Goal: Transaction & Acquisition: Book appointment/travel/reservation

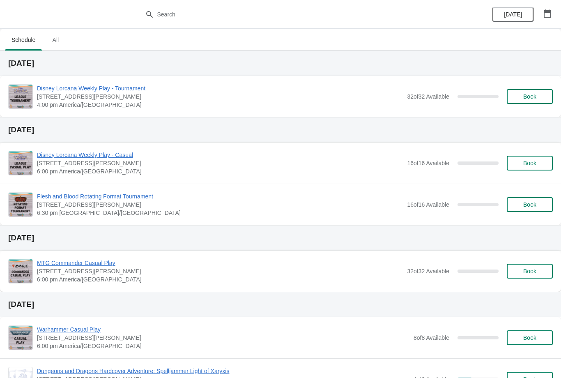
click at [534, 97] on span "Book" at bounding box center [529, 96] width 13 height 7
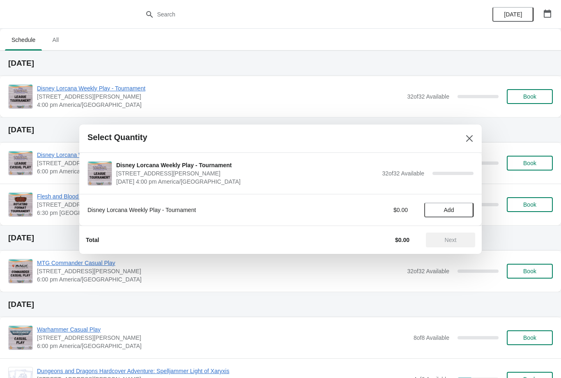
click at [457, 211] on span "Add" at bounding box center [449, 210] width 34 height 7
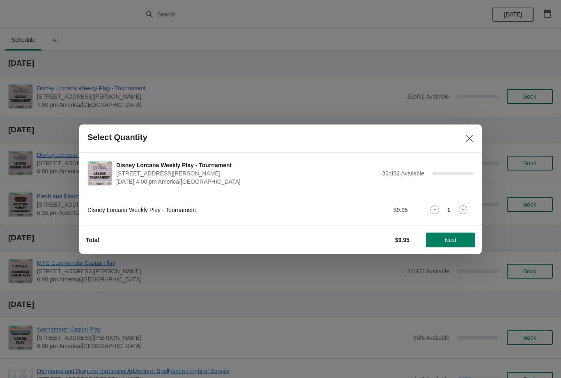
click at [451, 237] on span "Next" at bounding box center [451, 240] width 12 height 7
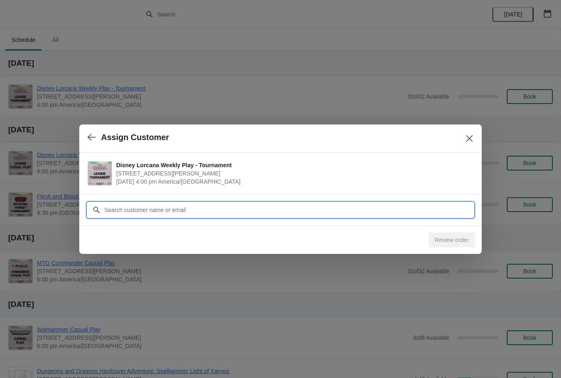
click at [165, 210] on input "Customer" at bounding box center [289, 209] width 370 height 15
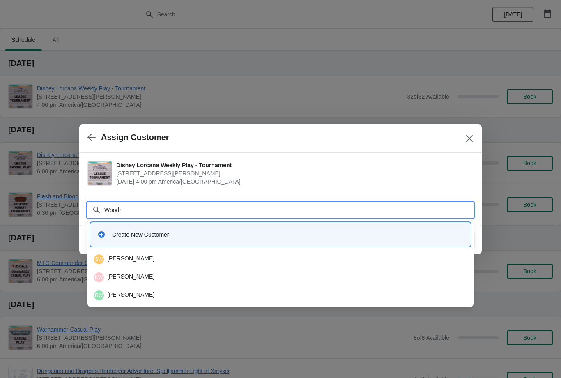
type input "Woodru"
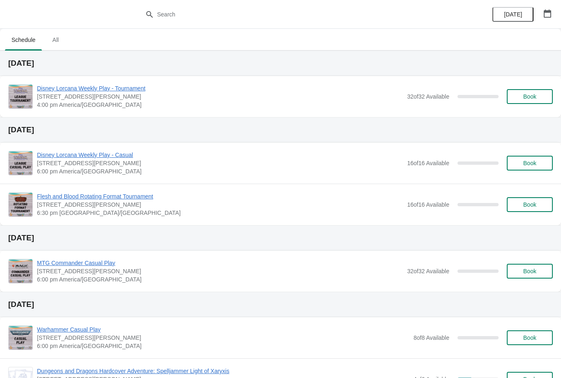
click at [528, 90] on button "Book" at bounding box center [530, 96] width 46 height 15
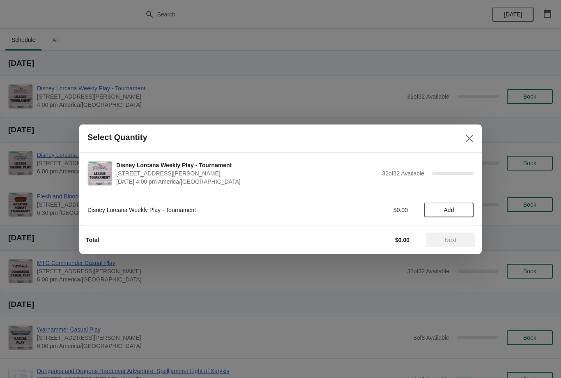
click at [458, 209] on span "Add" at bounding box center [449, 210] width 34 height 7
click at [466, 207] on icon at bounding box center [463, 209] width 9 height 9
click at [460, 237] on span "Next" at bounding box center [450, 240] width 36 height 7
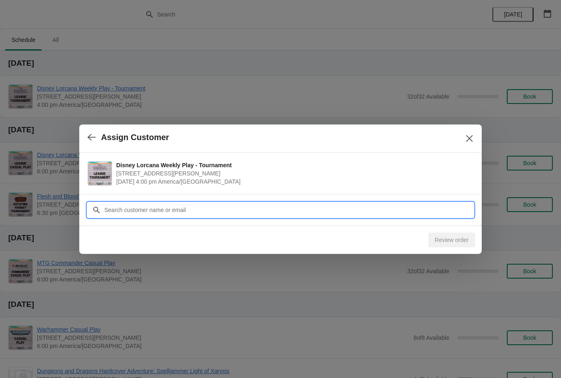
click at [241, 205] on input "Customer" at bounding box center [289, 209] width 370 height 15
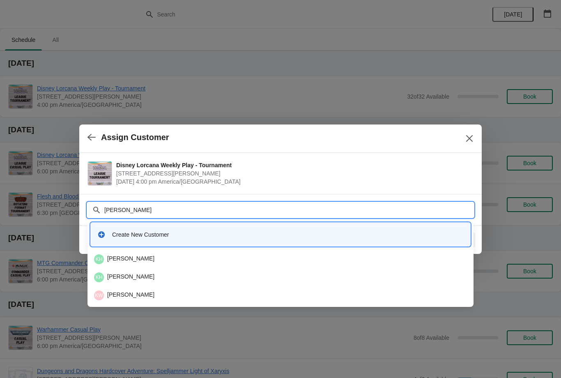
type input "Kylee"
click at [142, 294] on div "KW Kylee Woodruff" at bounding box center [280, 295] width 373 height 10
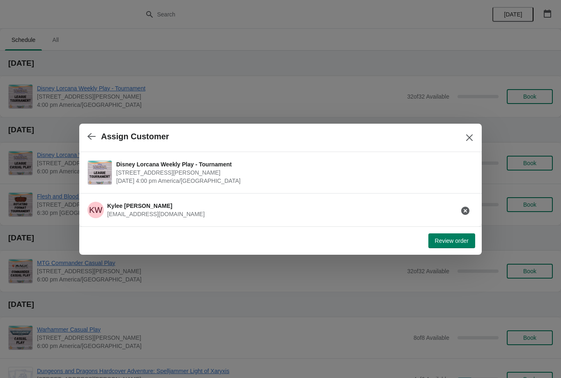
click at [453, 241] on span "Review order" at bounding box center [452, 240] width 34 height 7
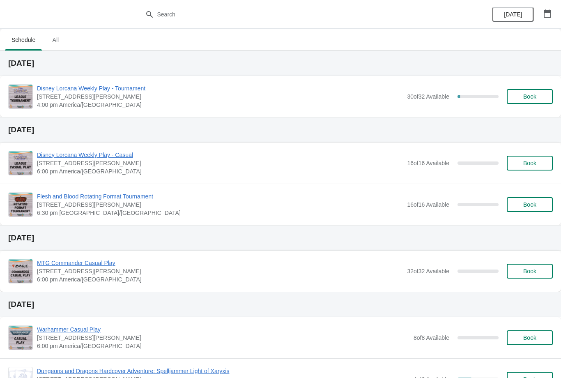
click at [531, 90] on button "Book" at bounding box center [530, 96] width 46 height 15
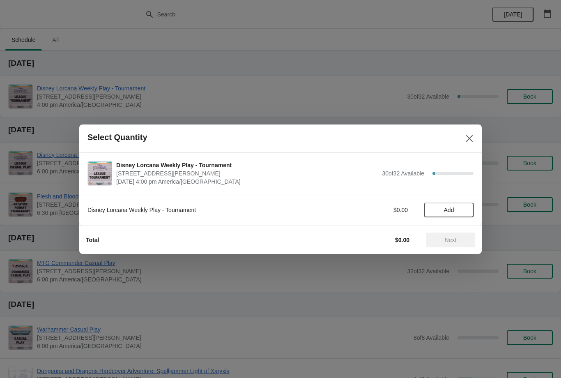
click at [451, 207] on span "Add" at bounding box center [449, 210] width 10 height 7
click at [454, 241] on span "Next" at bounding box center [451, 240] width 12 height 7
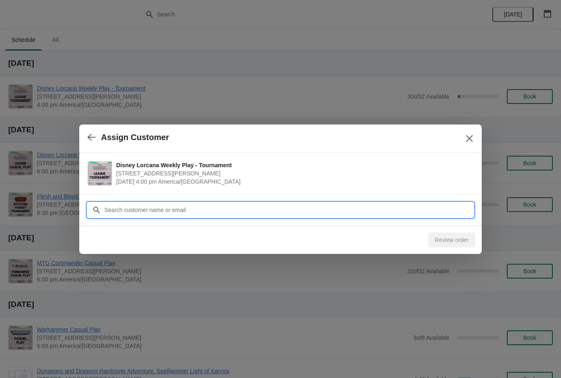
click at [228, 206] on input "Customer" at bounding box center [289, 209] width 370 height 15
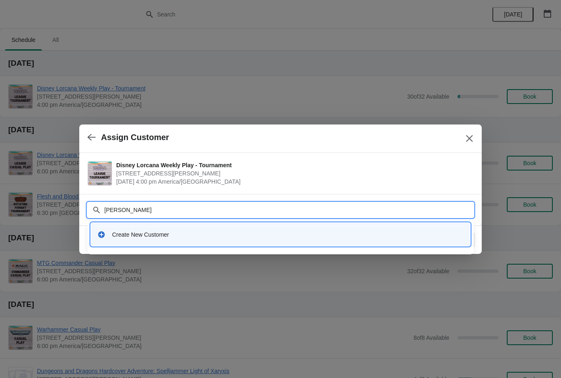
type input "Maria fern"
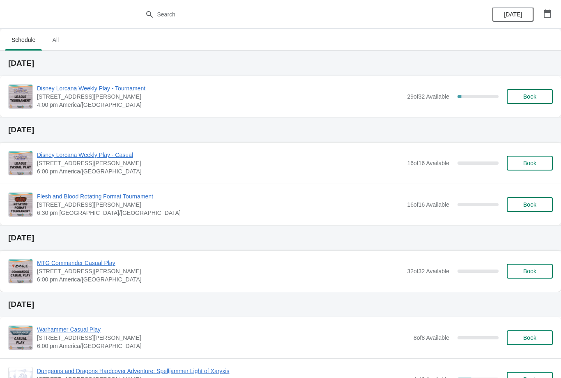
click at [531, 102] on button "Book" at bounding box center [530, 96] width 46 height 15
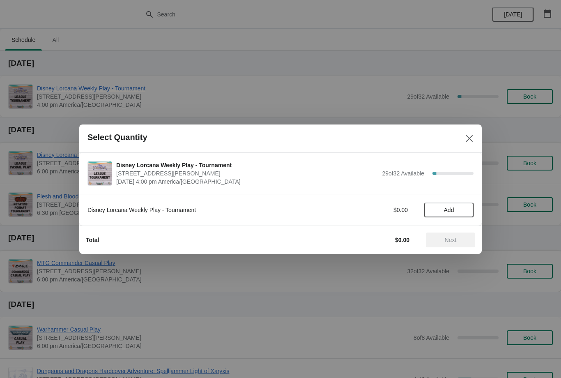
click at [452, 207] on span "Add" at bounding box center [449, 210] width 10 height 7
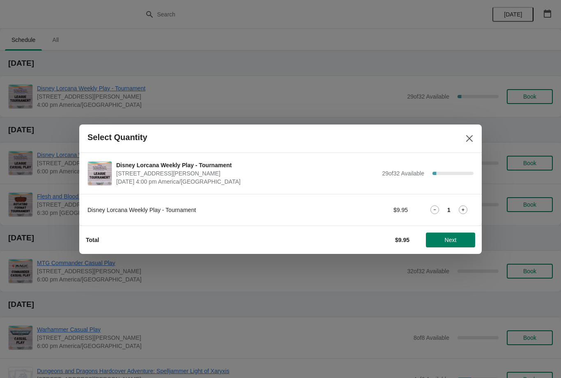
click at [450, 234] on button "Next" at bounding box center [450, 239] width 49 height 15
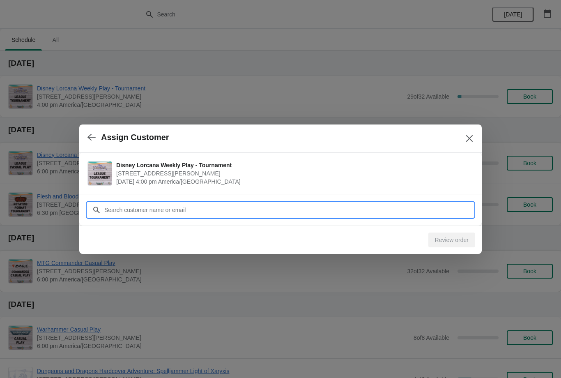
click at [310, 202] on input "Customer" at bounding box center [289, 209] width 370 height 15
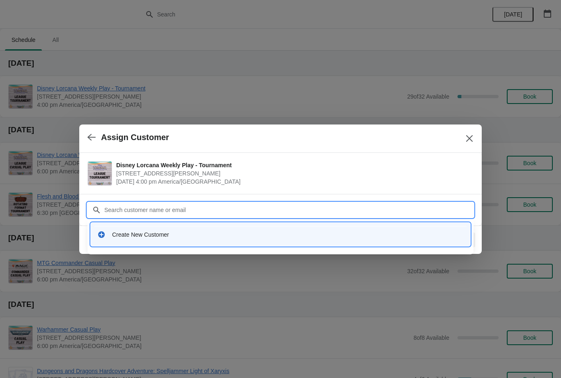
click at [91, 137] on icon "button" at bounding box center [91, 137] width 8 height 7
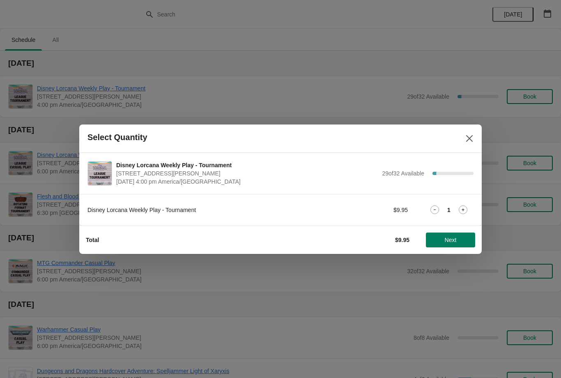
click at [466, 207] on icon at bounding box center [463, 209] width 9 height 9
click at [459, 233] on button "Next" at bounding box center [450, 239] width 49 height 15
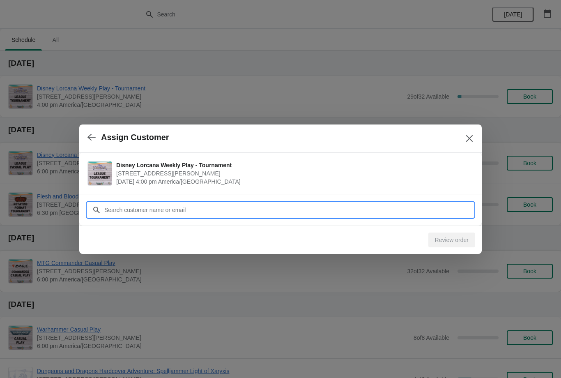
click at [254, 207] on input "Customer" at bounding box center [289, 209] width 370 height 15
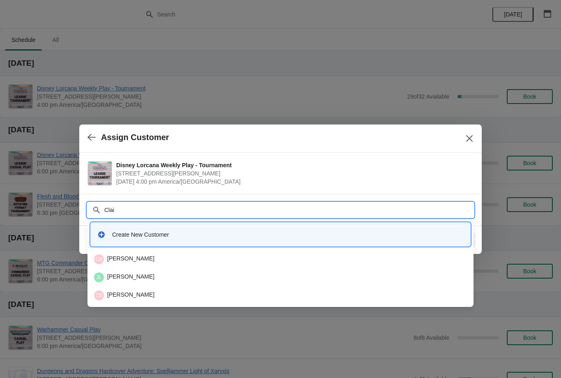
type input "Clair"
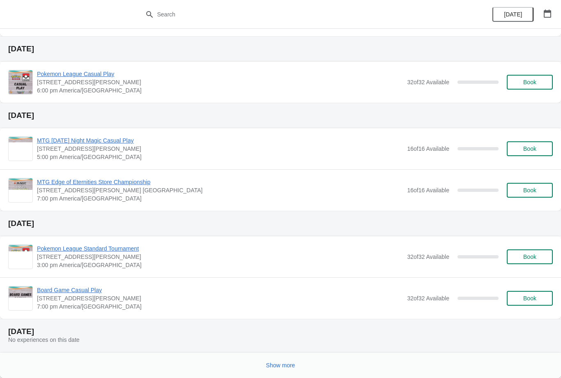
scroll to position [363, 0]
click at [285, 366] on span "Show more" at bounding box center [280, 365] width 29 height 7
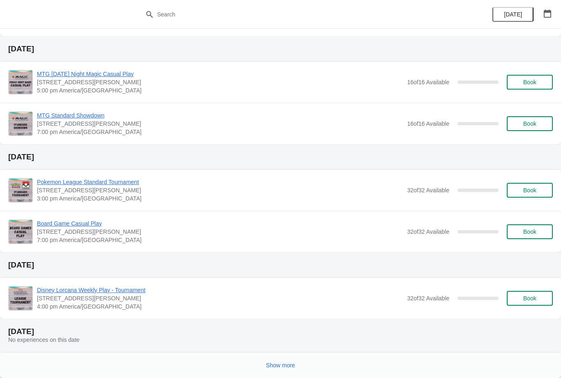
scroll to position [1029, 0]
click at [279, 365] on span "Show more" at bounding box center [280, 365] width 29 height 7
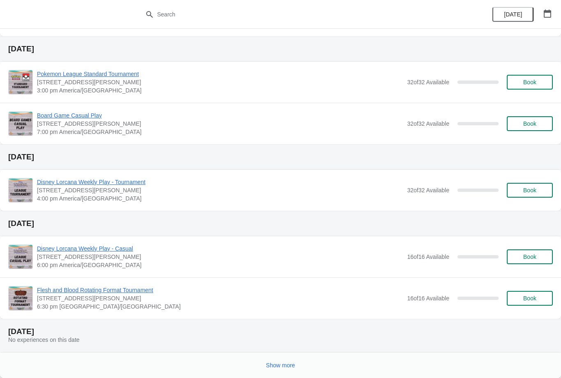
click at [285, 364] on span "Show more" at bounding box center [280, 365] width 29 height 7
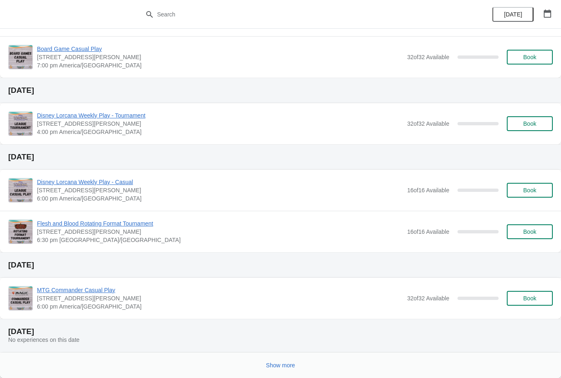
scroll to position [2401, 0]
click at [284, 365] on span "Show more" at bounding box center [280, 365] width 29 height 7
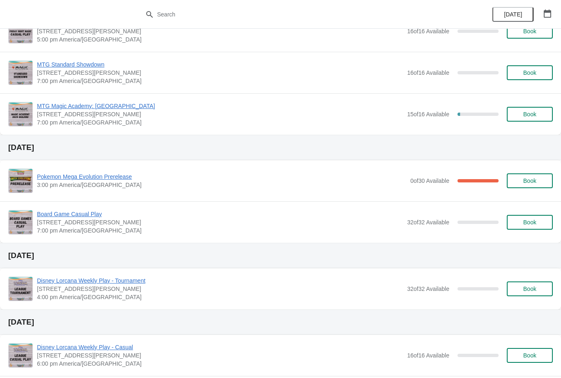
scroll to position [2235, 0]
click at [115, 180] on span "Pokemon Mega Evolution Prerelease" at bounding box center [221, 177] width 369 height 8
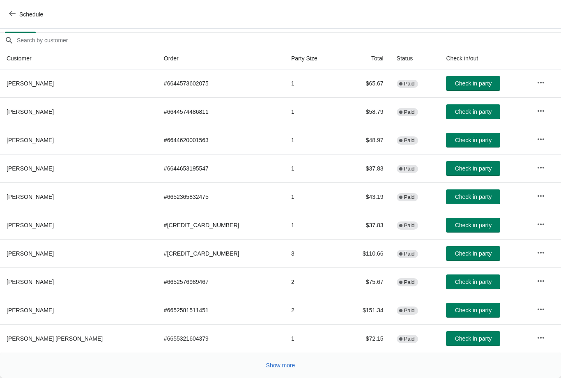
scroll to position [59, 0]
click at [280, 367] on span "Show more" at bounding box center [280, 365] width 29 height 7
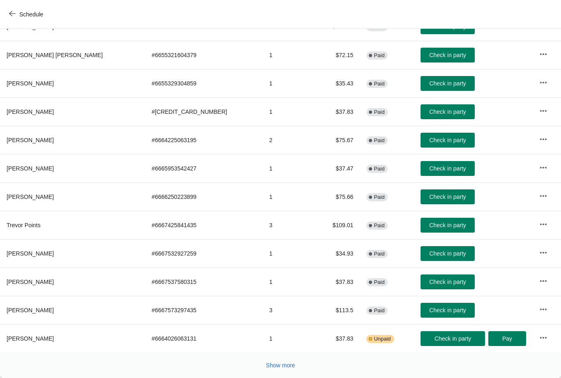
scroll to position [342, 0]
click at [277, 365] on span "Show more" at bounding box center [280, 365] width 29 height 7
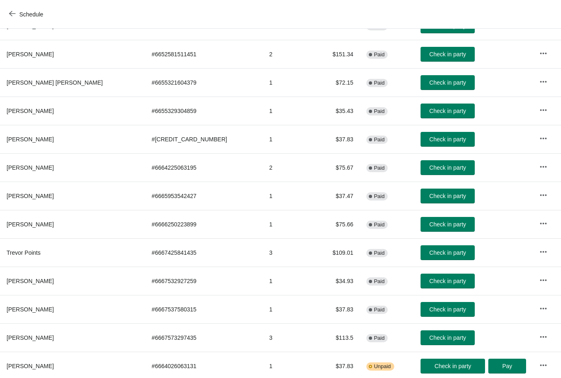
scroll to position [314, 0]
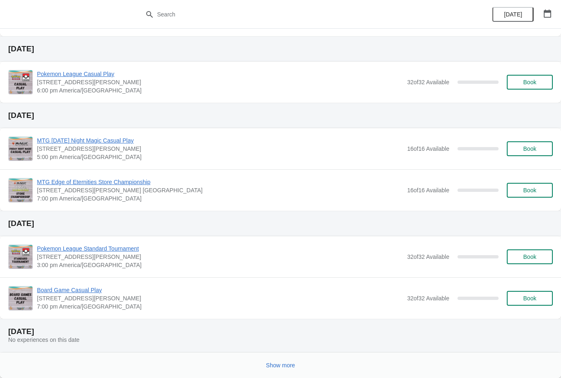
scroll to position [363, 0]
click at [283, 363] on span "Show more" at bounding box center [280, 365] width 29 height 7
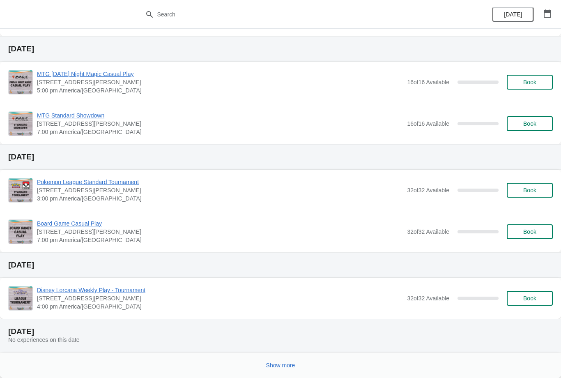
scroll to position [1029, 0]
click at [274, 369] on button "Show more" at bounding box center [281, 365] width 36 height 15
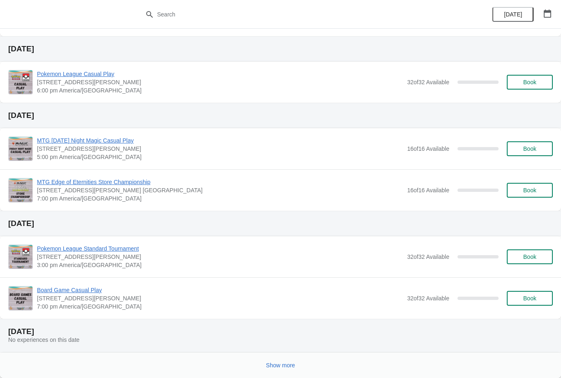
scroll to position [363, 0]
click at [281, 362] on span "Show more" at bounding box center [280, 365] width 29 height 7
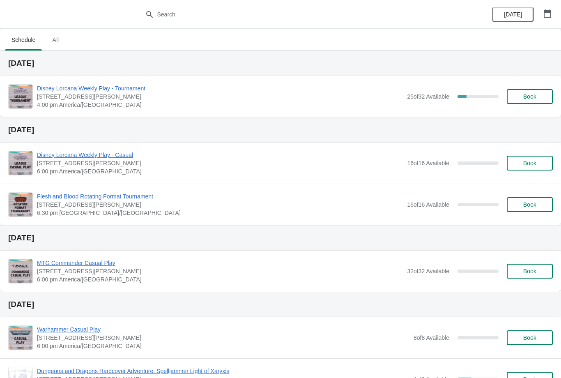
scroll to position [0, 0]
click at [53, 43] on span "All" at bounding box center [55, 39] width 21 height 15
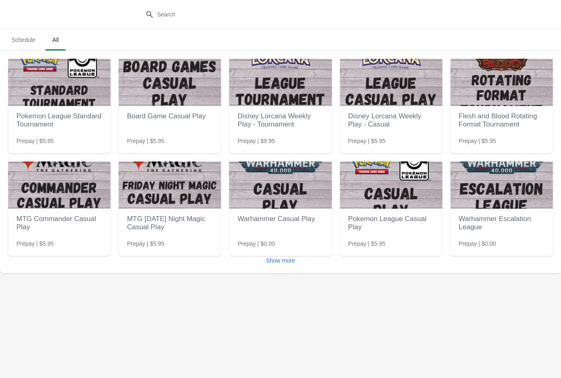
click at [282, 262] on span "Show more" at bounding box center [280, 260] width 29 height 7
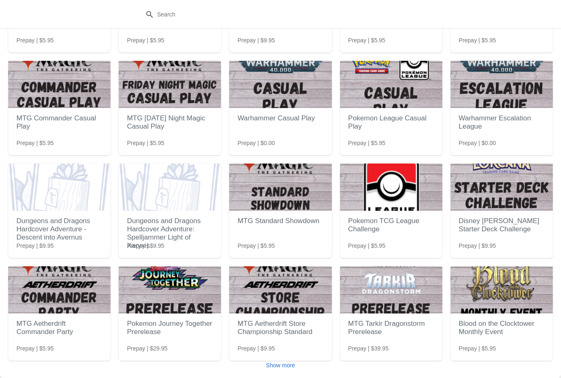
scroll to position [101, 0]
click at [281, 363] on span "Show more" at bounding box center [280, 365] width 29 height 7
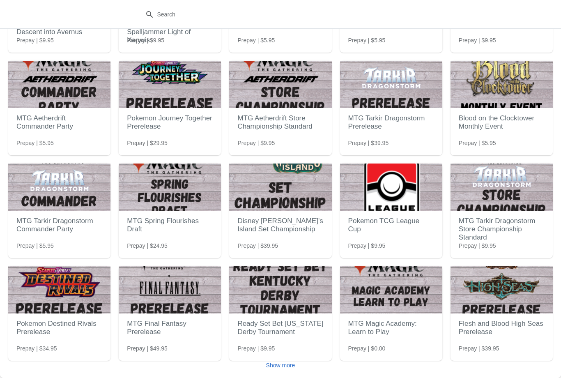
scroll to position [306, 0]
click at [282, 364] on span "Show more" at bounding box center [280, 365] width 29 height 7
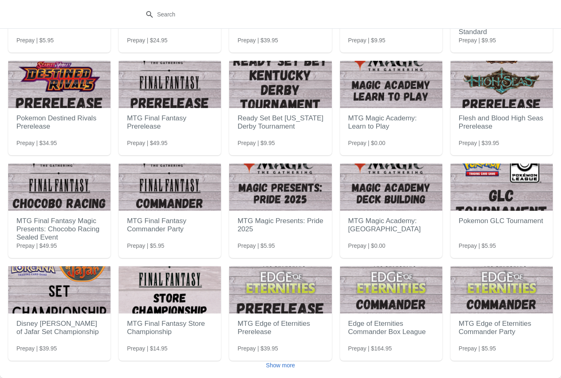
scroll to position [511, 0]
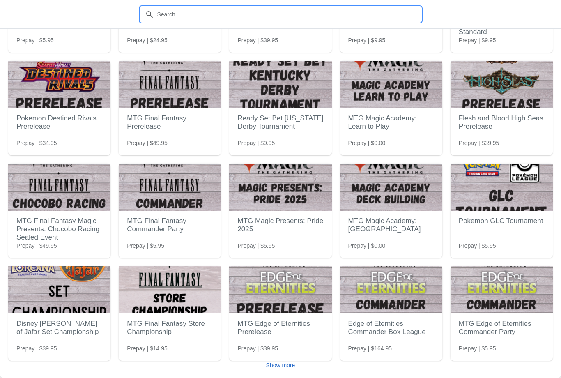
click at [182, 15] on input "text" at bounding box center [289, 14] width 264 height 15
type input "Pro"
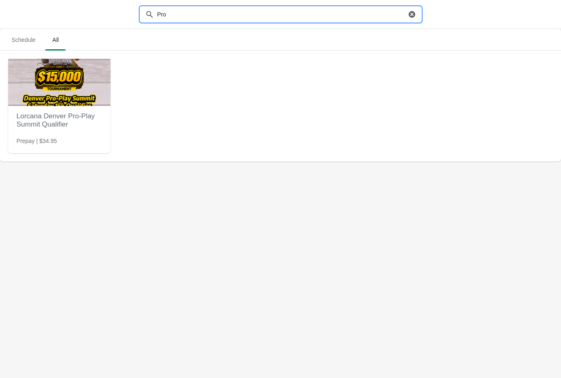
click at [62, 114] on h2 "Lorcana Denver Pro-Play Summit Qualifier" at bounding box center [59, 120] width 86 height 25
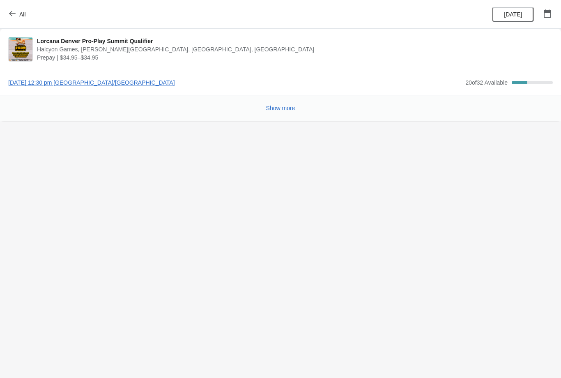
click at [109, 80] on span "Sunday, August 24, 2025 | 12:30 pm America/Chicago" at bounding box center [234, 82] width 453 height 8
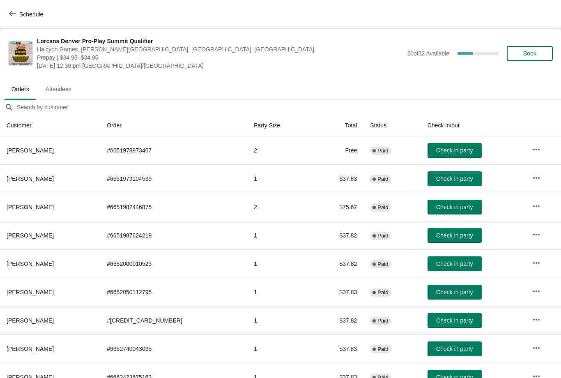
click at [528, 52] on span "Book" at bounding box center [529, 53] width 13 height 7
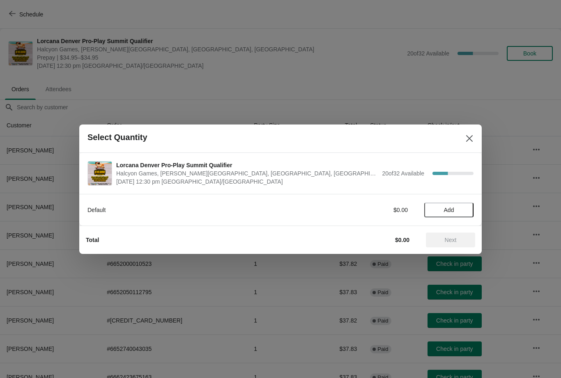
click at [450, 210] on span "Add" at bounding box center [449, 210] width 10 height 7
click at [464, 209] on icon at bounding box center [463, 209] width 3 height 3
click at [463, 234] on button "Next" at bounding box center [450, 239] width 49 height 15
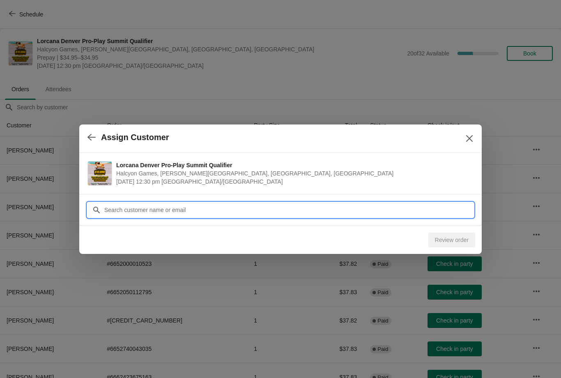
click at [236, 210] on input "Customer" at bounding box center [289, 209] width 370 height 15
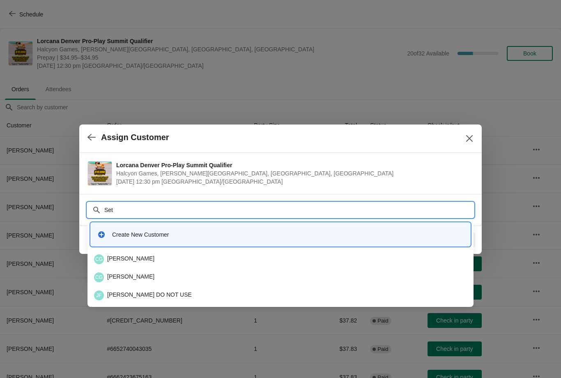
type input "Seth"
click at [153, 255] on div "SH Seth Hagan" at bounding box center [280, 259] width 373 height 10
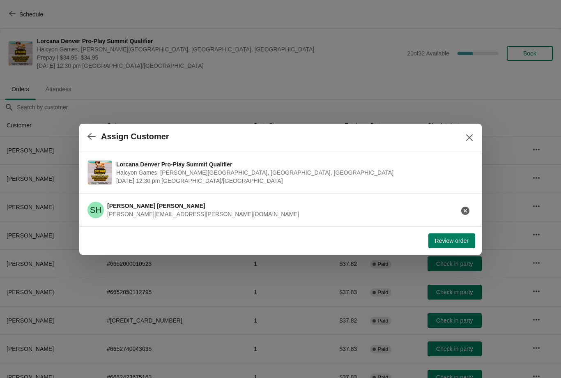
click at [453, 243] on span "Review order" at bounding box center [452, 240] width 34 height 7
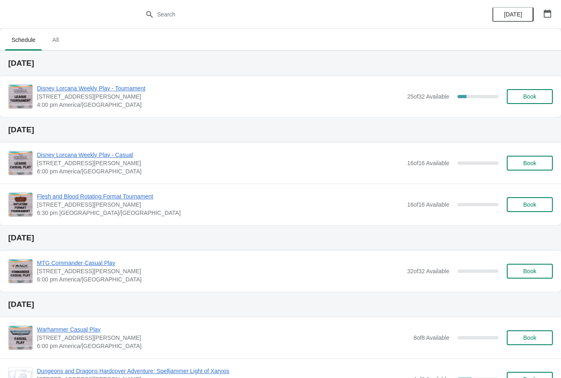
click at [535, 94] on span "Book" at bounding box center [529, 96] width 13 height 7
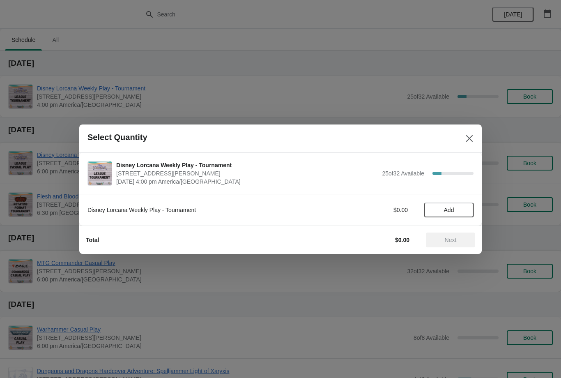
click at [446, 210] on span "Add" at bounding box center [449, 210] width 10 height 7
click at [450, 237] on span "Next" at bounding box center [451, 240] width 12 height 7
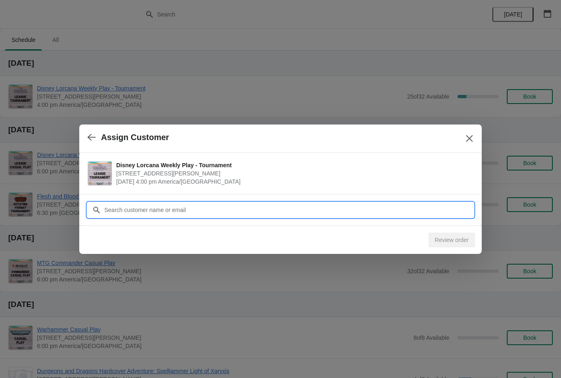
click at [308, 212] on input "Customer" at bounding box center [289, 209] width 370 height 15
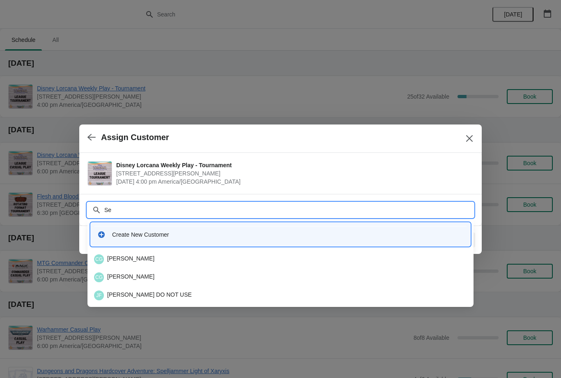
type input "S"
type input "Colem"
